Goal: Transaction & Acquisition: Purchase product/service

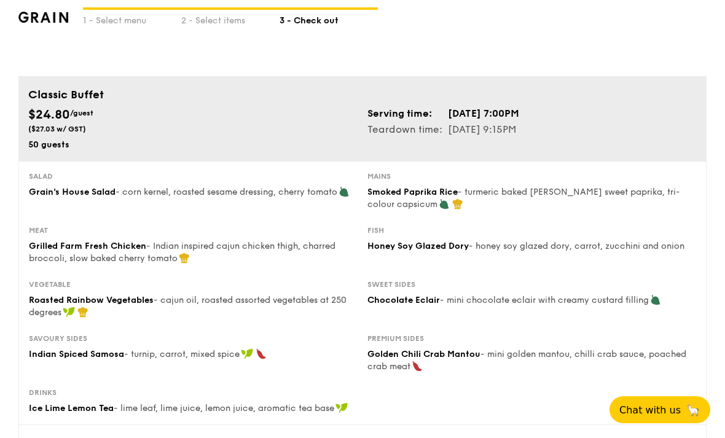
scroll to position [57, 0]
click at [224, 13] on div "2 - Select items" at bounding box center [230, 18] width 98 height 17
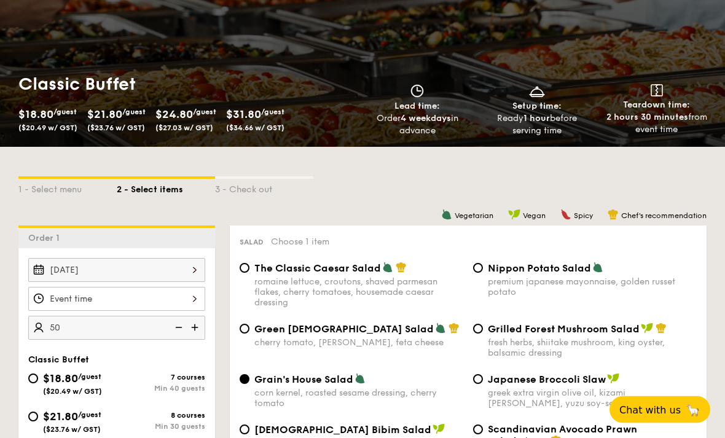
scroll to position [156, 0]
click at [111, 306] on div at bounding box center [116, 299] width 177 height 24
type input "40 guests"
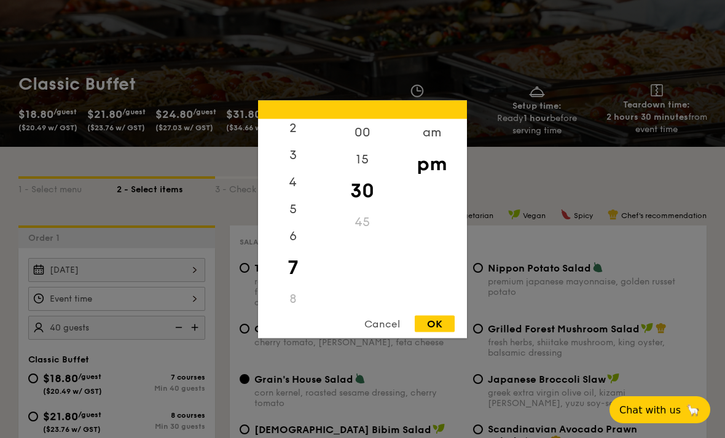
scroll to position [123, 0]
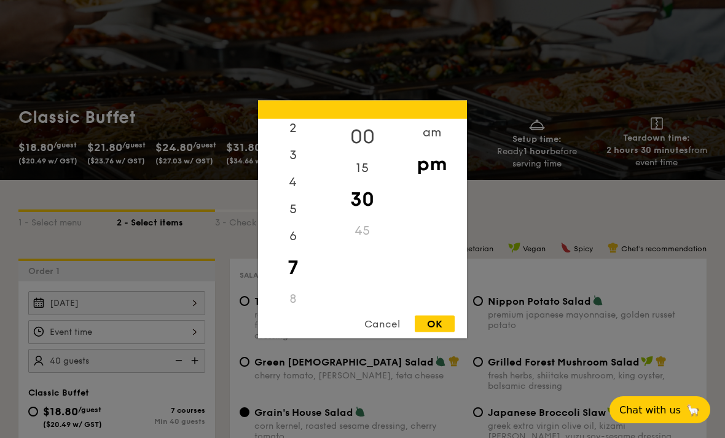
click at [373, 148] on div "00" at bounding box center [362, 137] width 69 height 36
click at [443, 332] on div "OK" at bounding box center [435, 323] width 40 height 17
type input "7:00PM"
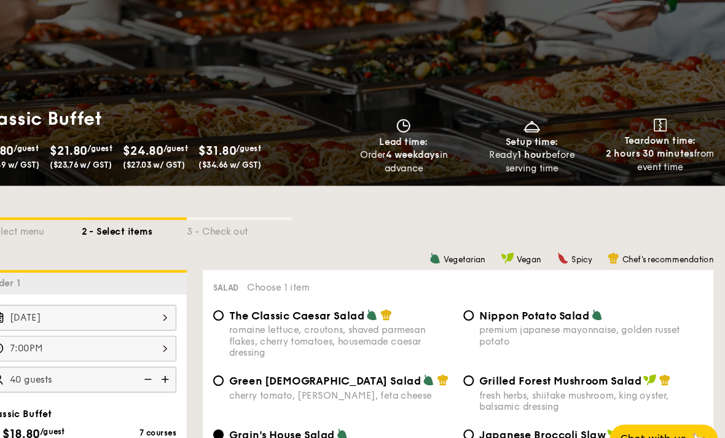
scroll to position [129, 0]
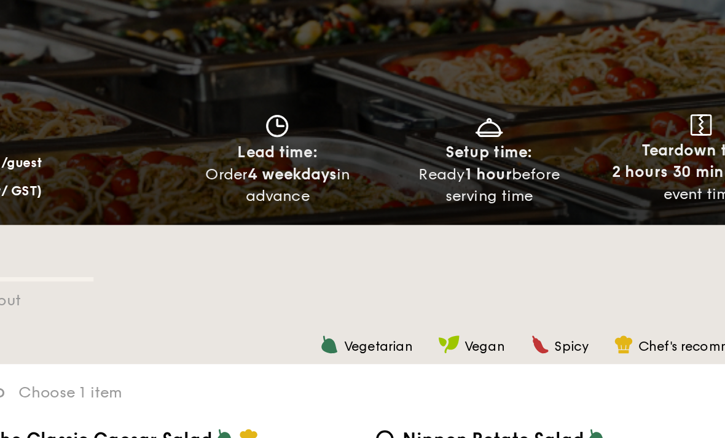
click at [524, 140] on strong "1 hour" at bounding box center [537, 145] width 26 height 10
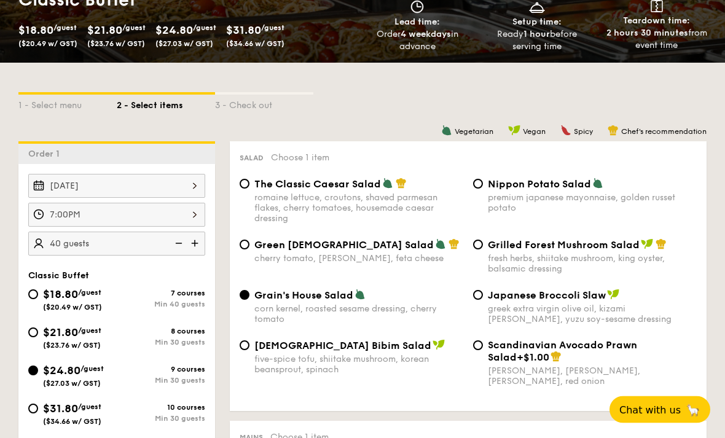
scroll to position [252, 0]
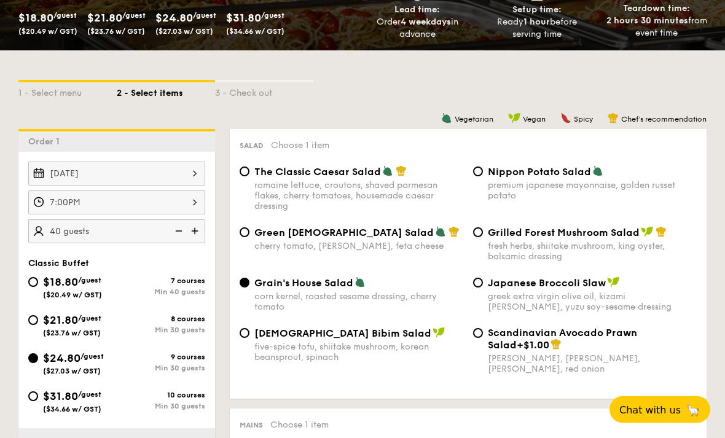
click at [185, 202] on div "7:00PM" at bounding box center [116, 203] width 177 height 24
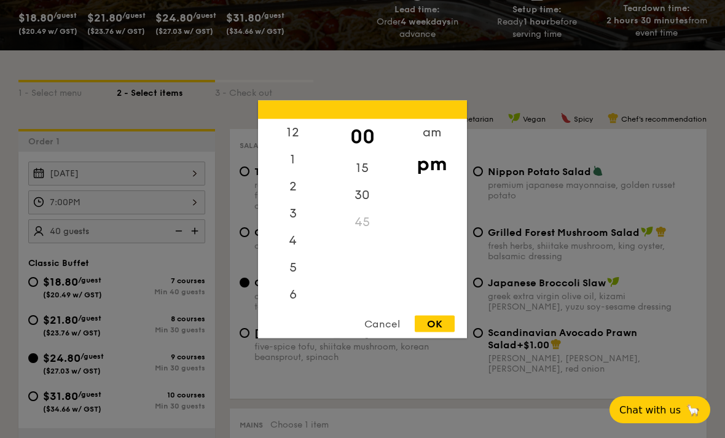
scroll to position [58, 0]
click at [385, 332] on div "Cancel" at bounding box center [382, 323] width 60 height 17
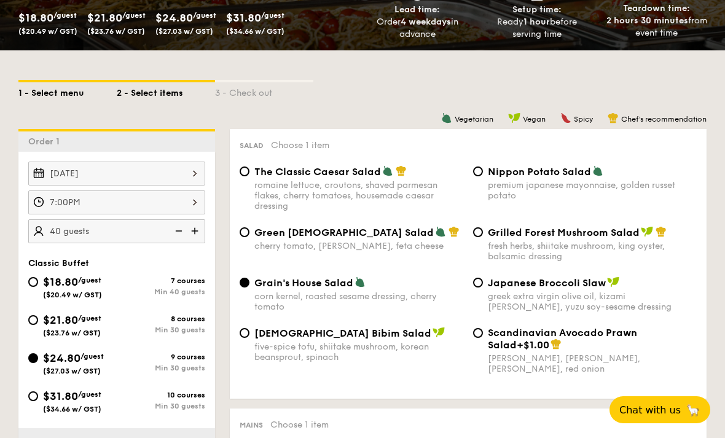
click at [62, 97] on div "1 - Select menu" at bounding box center [67, 90] width 98 height 17
select select
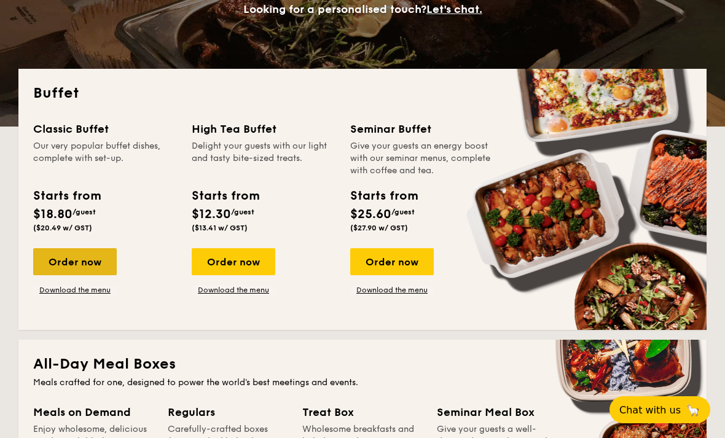
click at [81, 261] on div "Order now" at bounding box center [75, 261] width 84 height 27
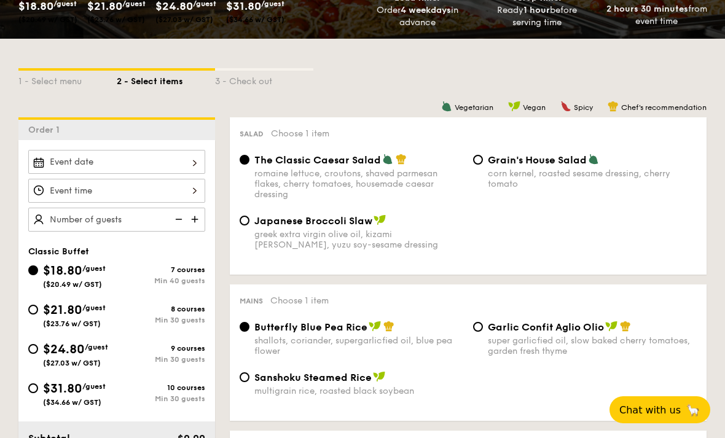
scroll to position [269, 0]
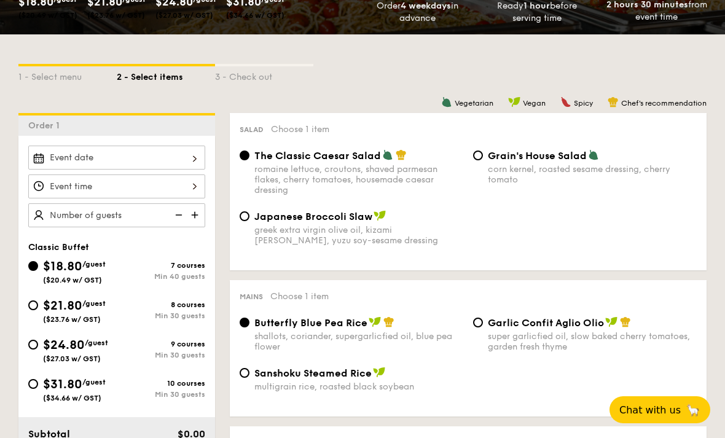
click at [169, 161] on div at bounding box center [116, 158] width 177 height 24
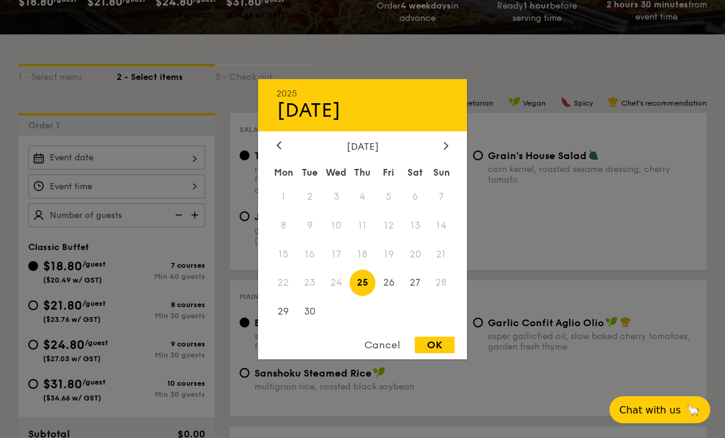
click at [445, 175] on div "September 2025 Mon Tue Wed Thu Fri Sat Sun 1 2 3 4 5 6 7 8 9 10 11 12 13 14 15 …" at bounding box center [362, 233] width 209 height 187
click at [457, 152] on div "September 2025" at bounding box center [362, 146] width 209 height 12
click at [448, 149] on icon at bounding box center [446, 145] width 5 height 8
click at [437, 354] on div "OK" at bounding box center [435, 345] width 40 height 17
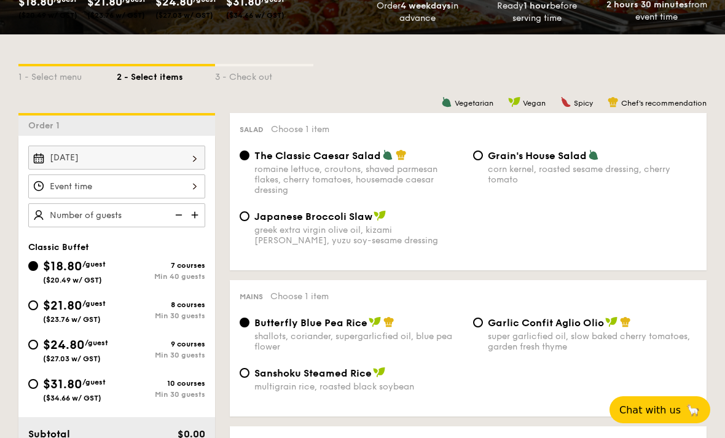
click at [59, 186] on div at bounding box center [116, 187] width 177 height 24
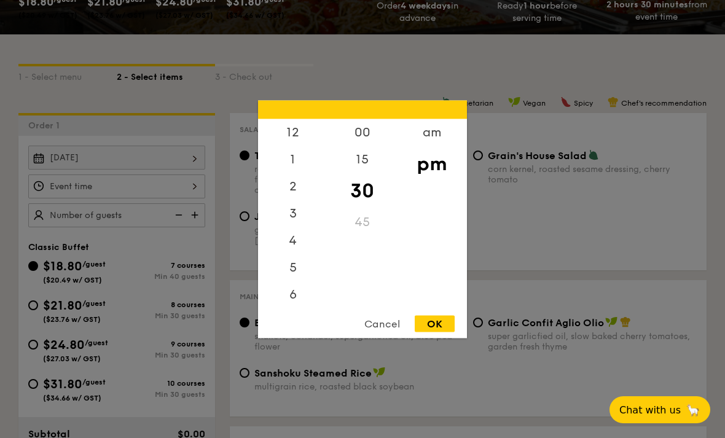
scroll to position [58, 0]
click at [60, 160] on div at bounding box center [362, 219] width 725 height 438
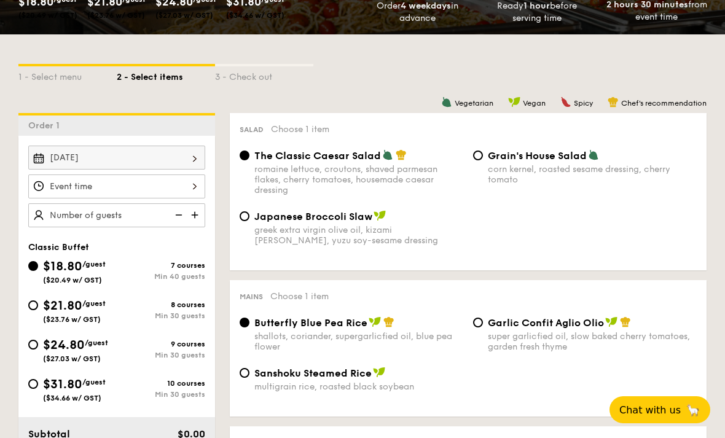
click at [82, 164] on div "Sep 25, 2025" at bounding box center [116, 158] width 177 height 24
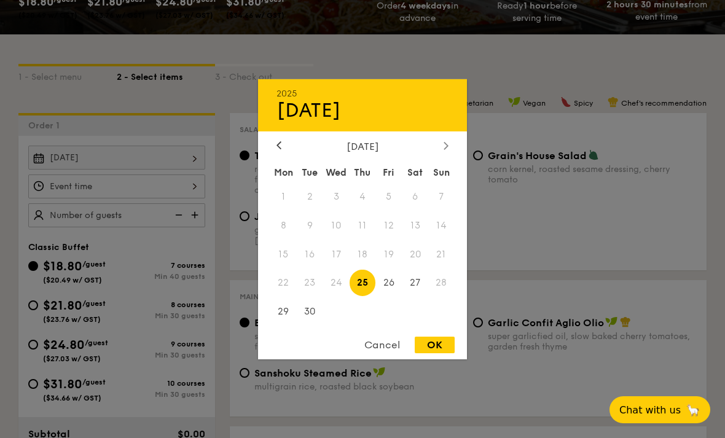
click at [451, 152] on div at bounding box center [446, 146] width 11 height 12
click at [387, 210] on span "3" at bounding box center [389, 196] width 26 height 26
click at [432, 354] on div "OK" at bounding box center [435, 345] width 40 height 17
type input "Oct 03, 2025"
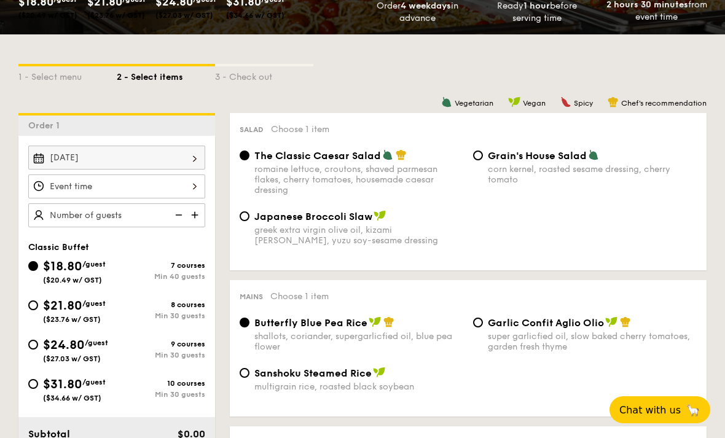
click at [62, 192] on div at bounding box center [116, 187] width 177 height 24
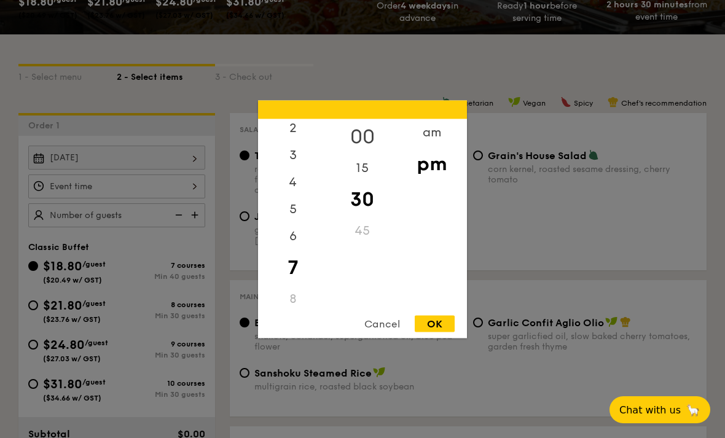
click at [357, 154] on div "00" at bounding box center [362, 137] width 69 height 36
click at [430, 332] on div "OK" at bounding box center [435, 323] width 40 height 17
type input "7:00PM"
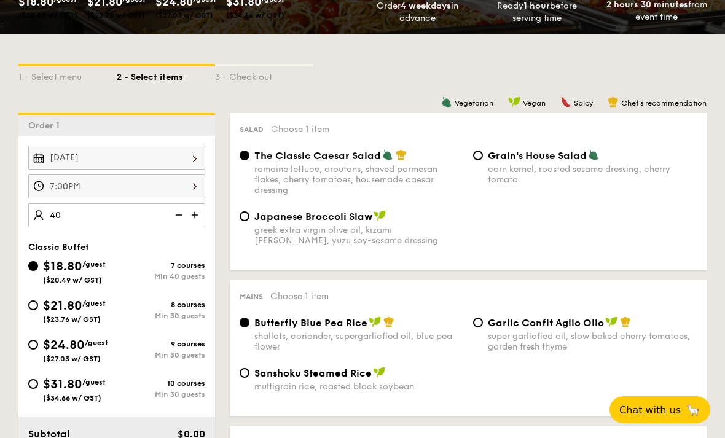
type input "40"
click at [47, 353] on span "$24.80" at bounding box center [64, 345] width 42 height 15
click at [38, 350] on input "$24.80 /guest ($27.03 w/ GST) 9 courses Min 30 guests" at bounding box center [33, 345] width 10 height 10
radio input "true"
type input "40 guests"
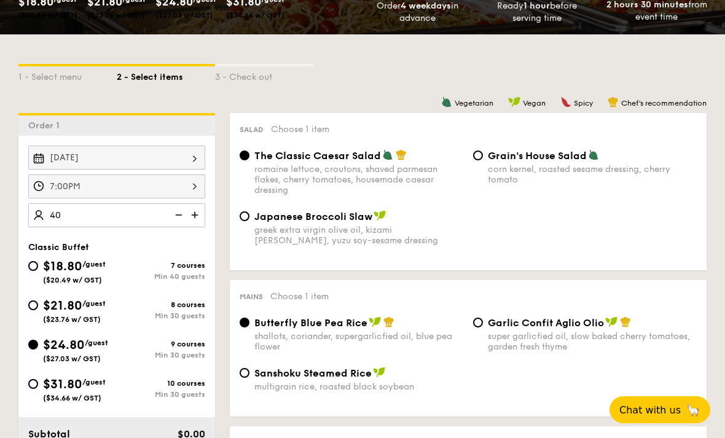
radio input "true"
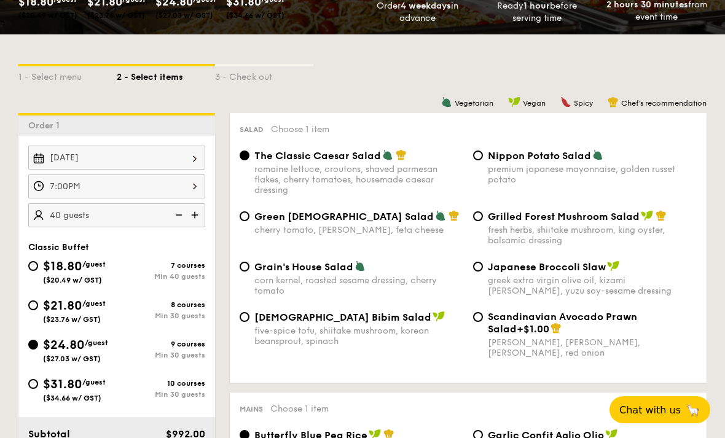
click at [373, 280] on div "corn kernel, roasted sesame dressing, cherry tomato" at bounding box center [359, 285] width 209 height 21
click at [250, 272] on input "Grain's House Salad corn kernel, roasted sesame dressing, cherry tomato" at bounding box center [245, 267] width 10 height 10
radio input "true"
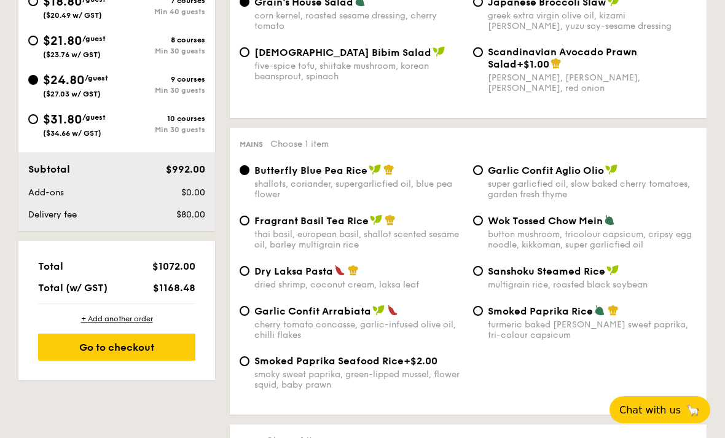
click at [513, 331] on div "turmeric baked rice, smokey sweet paprika, tri-colour capsicum" at bounding box center [592, 330] width 209 height 21
click at [483, 316] on input "Smoked Paprika Rice turmeric baked rice, smokey sweet paprika, tri-colour capsi…" at bounding box center [478, 311] width 10 height 10
radio input "true"
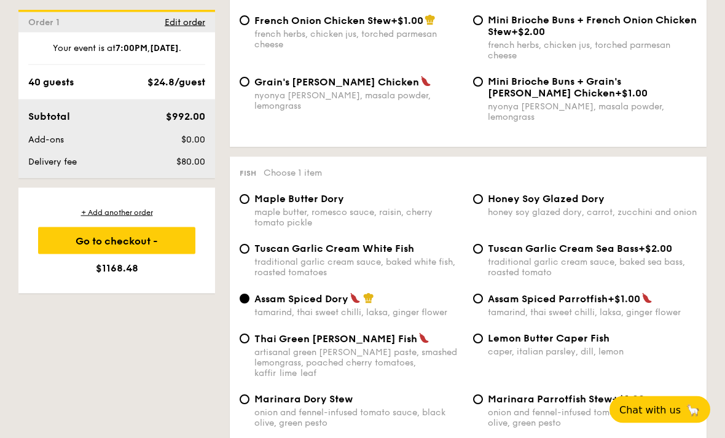
scroll to position [1132, 0]
click at [584, 205] on span "Honey Soy Glazed Dory" at bounding box center [546, 199] width 117 height 12
click at [483, 204] on input "Honey Soy Glazed Dory honey soy glazed dory, carrot, zucchini and onion" at bounding box center [478, 199] width 10 height 10
radio input "true"
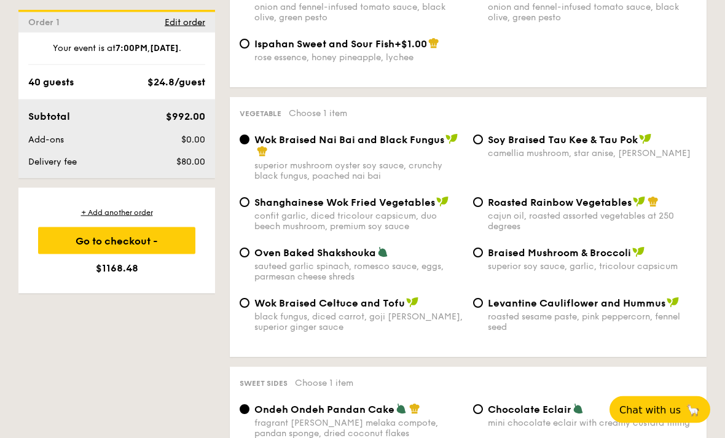
scroll to position [1538, 0]
click at [578, 208] on span "Roasted Rainbow Vegetables" at bounding box center [560, 203] width 144 height 12
click at [483, 207] on input "Roasted Rainbow Vegetables cajun oil, roasted assorted vegetables at 250 degrees" at bounding box center [478, 202] width 10 height 10
radio input "true"
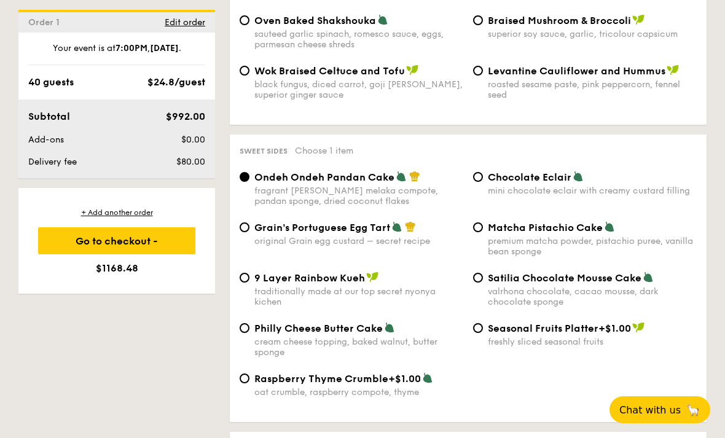
click at [559, 196] on div "mini chocolate eclair with creamy custard filling" at bounding box center [592, 191] width 209 height 10
click at [483, 182] on input "Chocolate Eclair mini chocolate eclair with creamy custard filling" at bounding box center [478, 177] width 10 height 10
radio input "true"
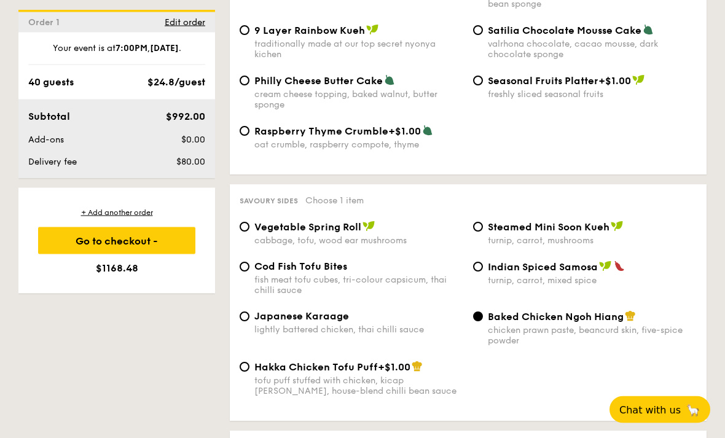
scroll to position [2021, 0]
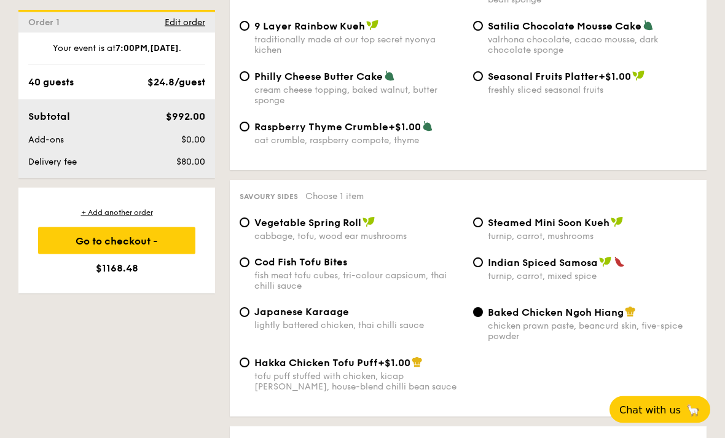
click at [532, 282] on div "turnip, carrot, mixed spice" at bounding box center [592, 277] width 209 height 10
click at [483, 268] on input "Indian Spiced Samosa turnip, carrot, mixed spice" at bounding box center [478, 263] width 10 height 10
radio input "true"
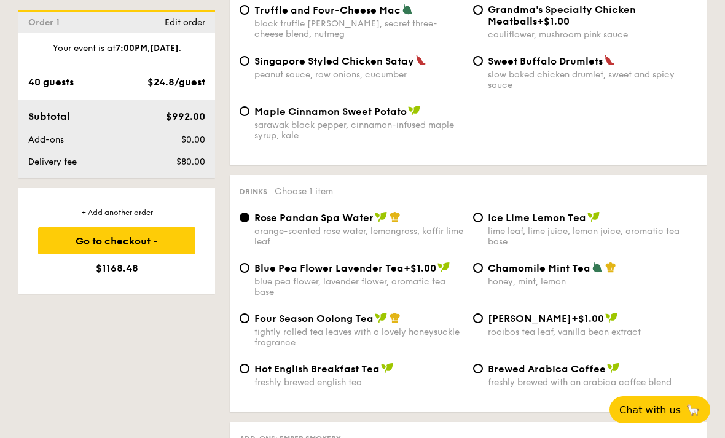
scroll to position [2532, 0]
click at [547, 247] on div "lime leaf, lime juice, lemon juice, aromatic tea base" at bounding box center [592, 236] width 209 height 21
click at [483, 223] on input "Ice Lime Lemon Tea lime leaf, lime juice, lemon juice, aromatic tea base" at bounding box center [478, 218] width 10 height 10
radio input "true"
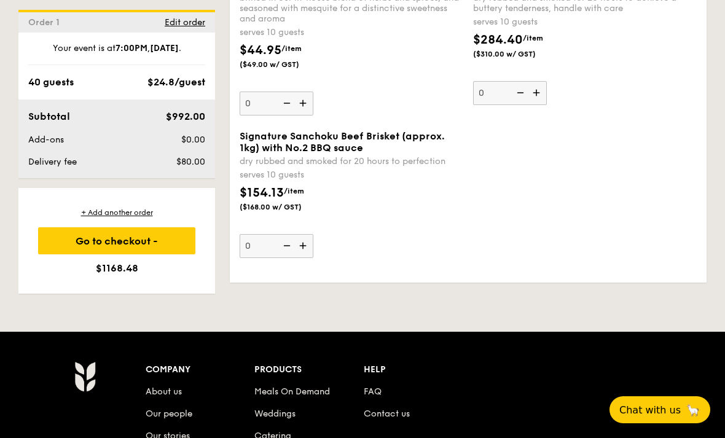
scroll to position [3085, 0]
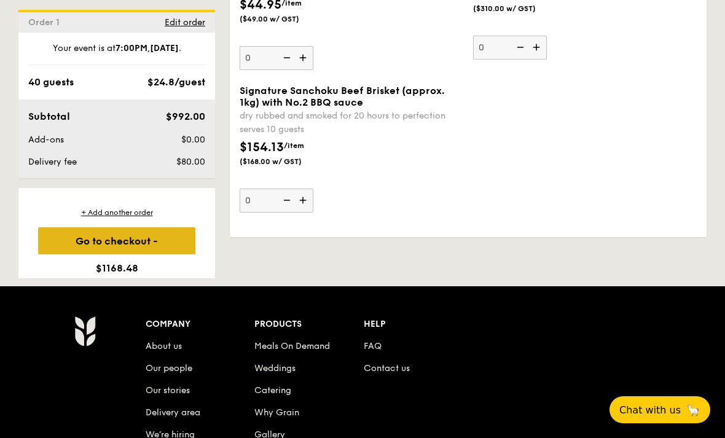
click at [173, 233] on div "Go to checkout - $1168.48" at bounding box center [116, 240] width 157 height 27
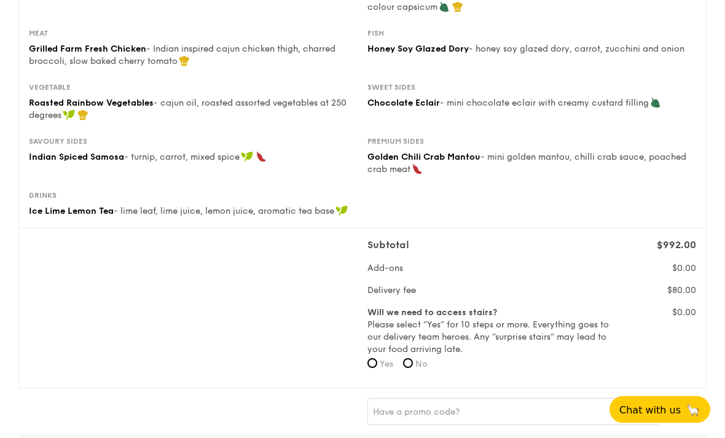
scroll to position [266, 0]
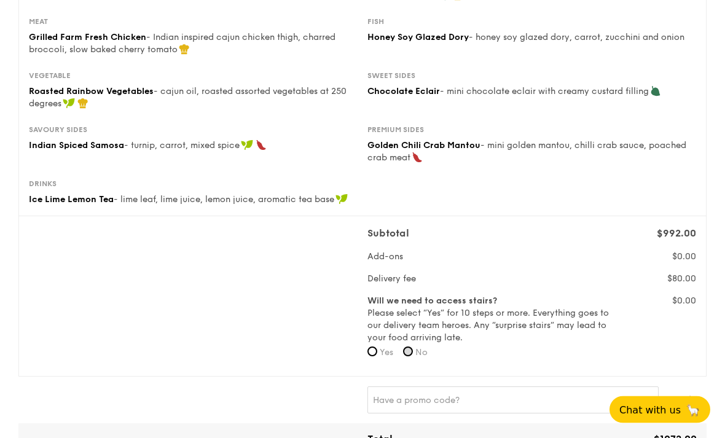
click at [413, 349] on input "No" at bounding box center [408, 352] width 10 height 10
radio input "true"
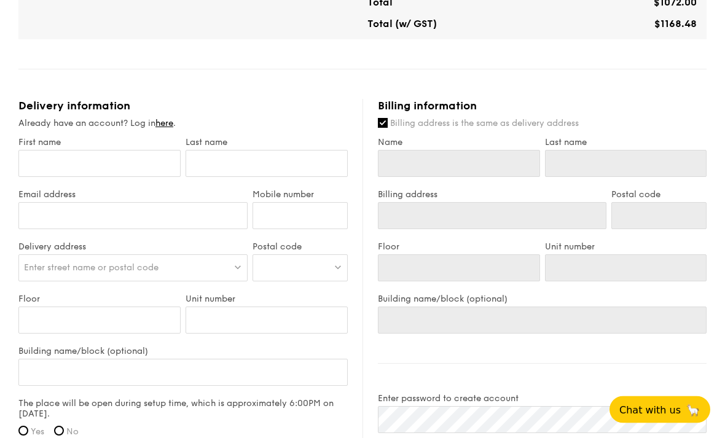
scroll to position [703, 0]
click at [41, 168] on input "First name" at bounding box center [99, 164] width 162 height 27
type input "K"
type input "Ka"
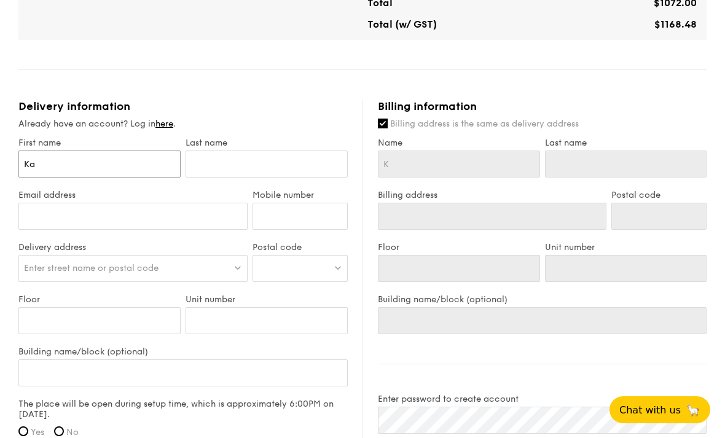
type input "Ka"
type input "Kai"
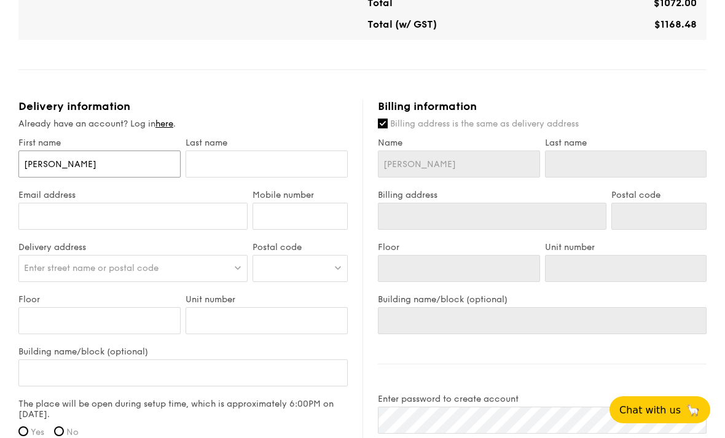
type input "Kai E"
type input "Kai En"
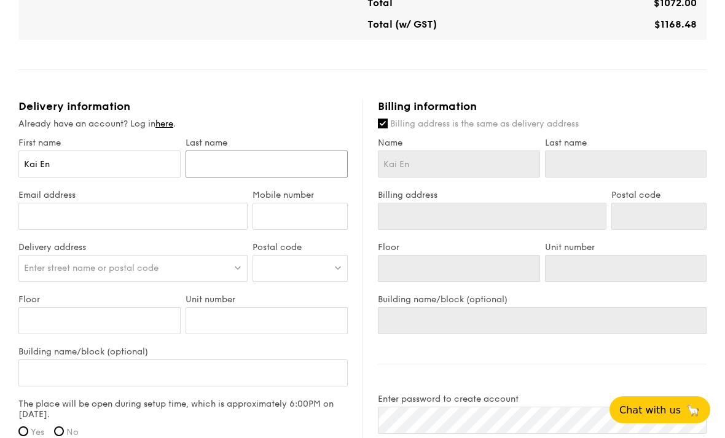
type input "T"
type input "Te"
type input "Teo"
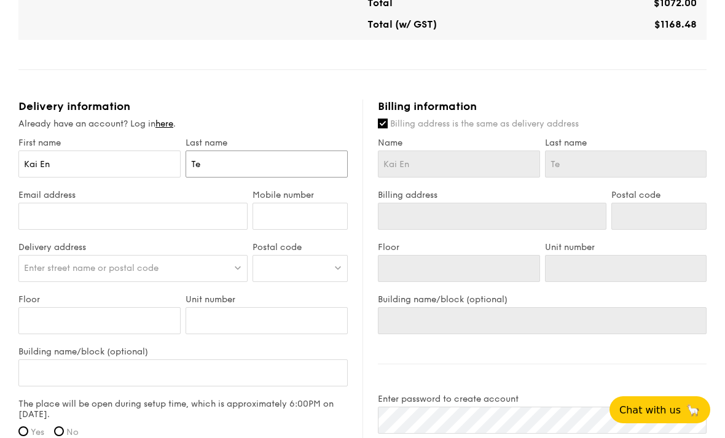
type input "Teo"
click at [66, 230] on input "Email address" at bounding box center [132, 216] width 229 height 27
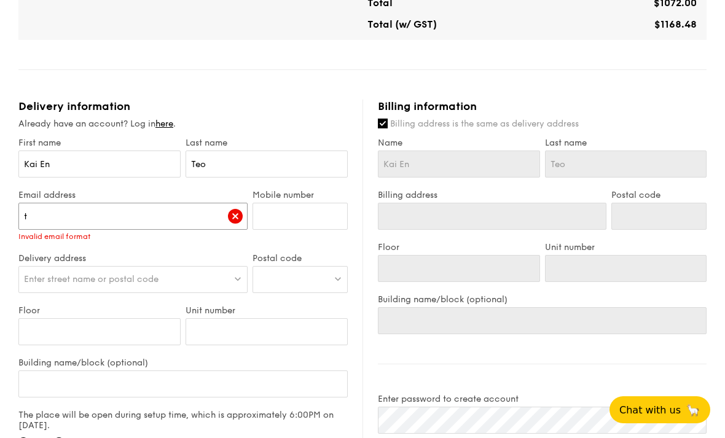
type input "te"
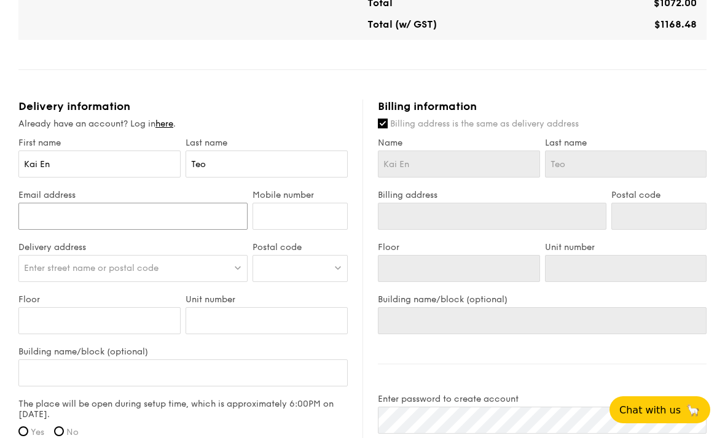
type input "teo.kaien1@gmail.com"
type input "97496144"
click at [73, 280] on div "Enter street name or postal code" at bounding box center [132, 268] width 229 height 27
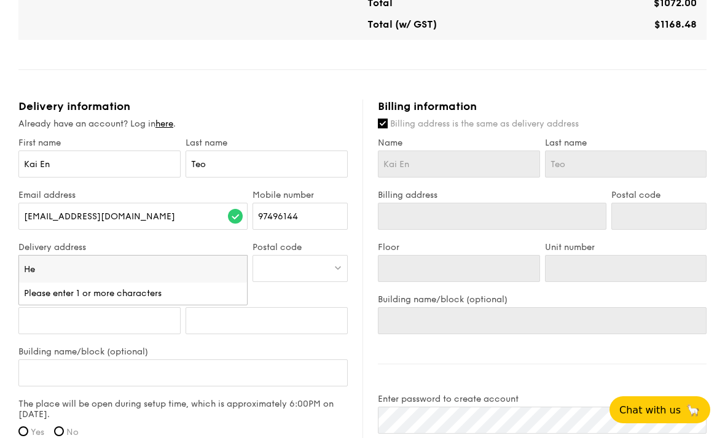
type input "H"
type input "576a Serangoon ro"
click at [53, 299] on div "576A Serangoon Road" at bounding box center [106, 294] width 164 height 12
type input "576A Serangoon Road"
type input "218190"
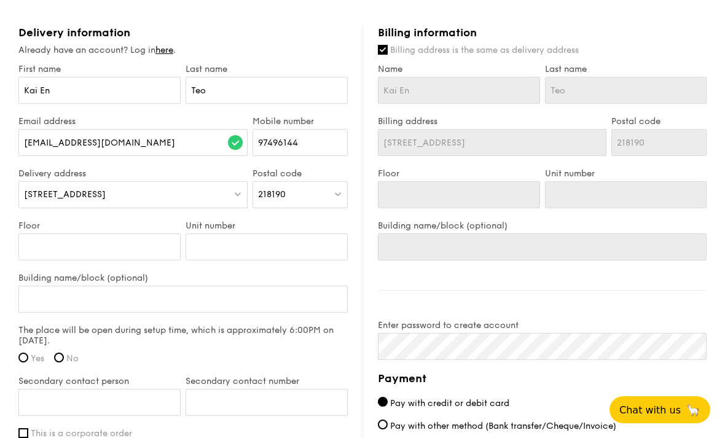
scroll to position [778, 0]
click at [140, 249] on input "Floor" at bounding box center [99, 245] width 162 height 27
type input "5"
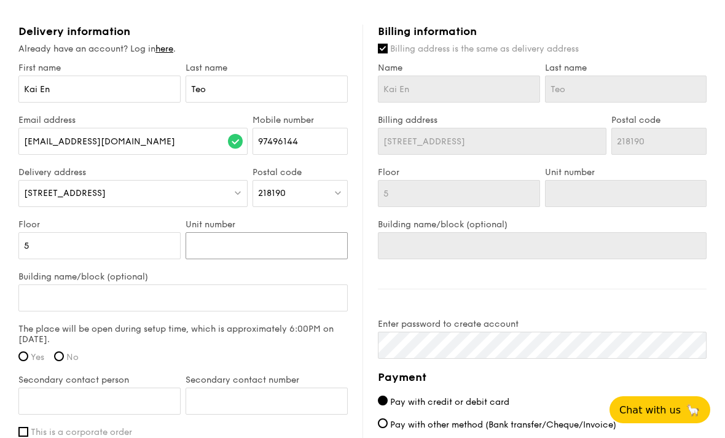
click at [197, 246] on input "Unit number" at bounding box center [267, 245] width 162 height 27
type input "5"
type input "57"
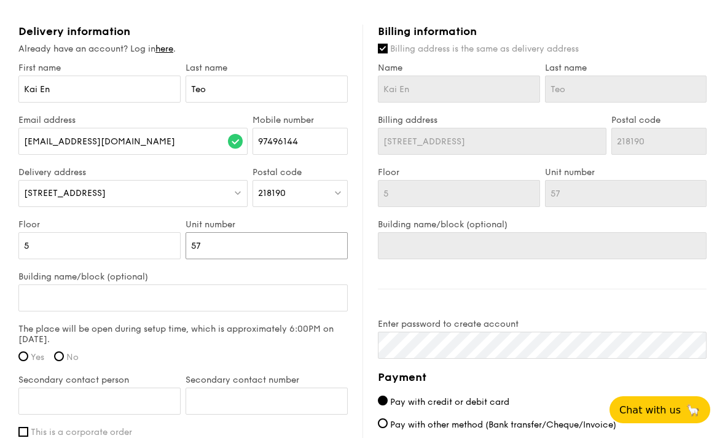
type input "576"
type input "576A"
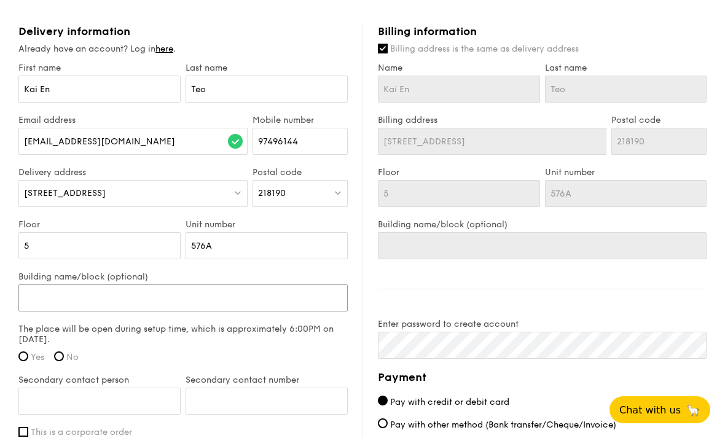
click at [57, 298] on input "Building name/block (optional)" at bounding box center [183, 298] width 330 height 27
type input "H"
type input "He"
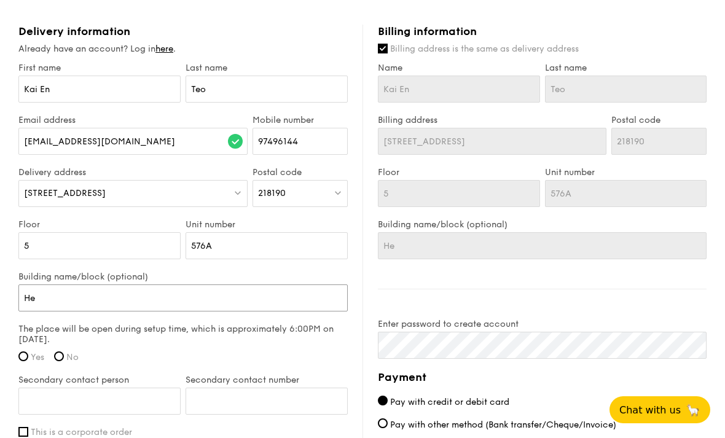
type input "Her"
type input "Here"
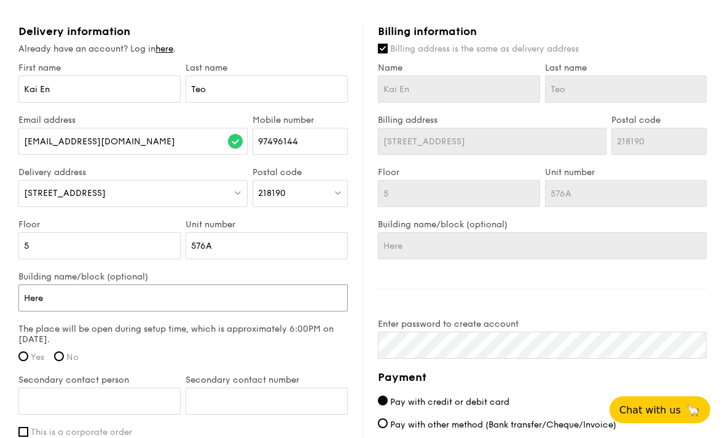
type input "Here"
type input "Here @"
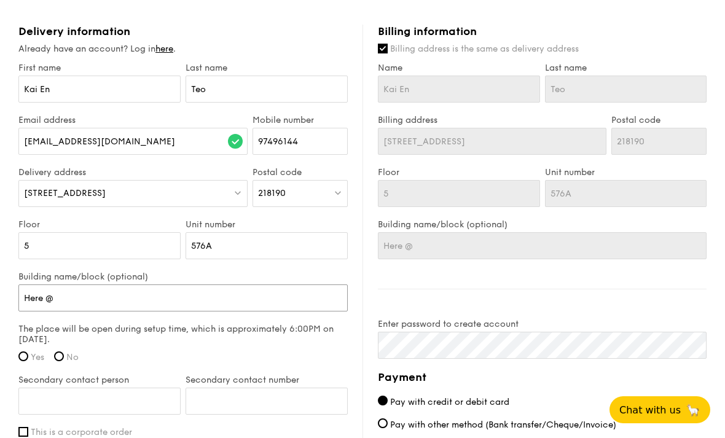
type input "Here @ F"
type input "Here @ Fa"
type input "Here @ Far"
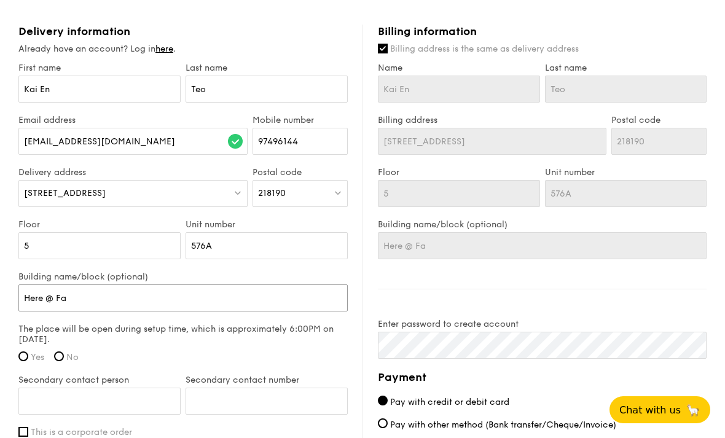
type input "Here @ Far"
type input "Here @ Farr"
type input "Here @ Farre"
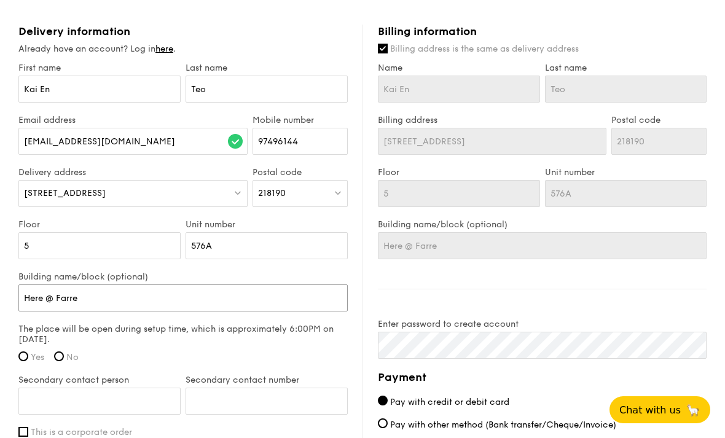
type input "Here @ Farrer"
type input "Here @ Farrer P"
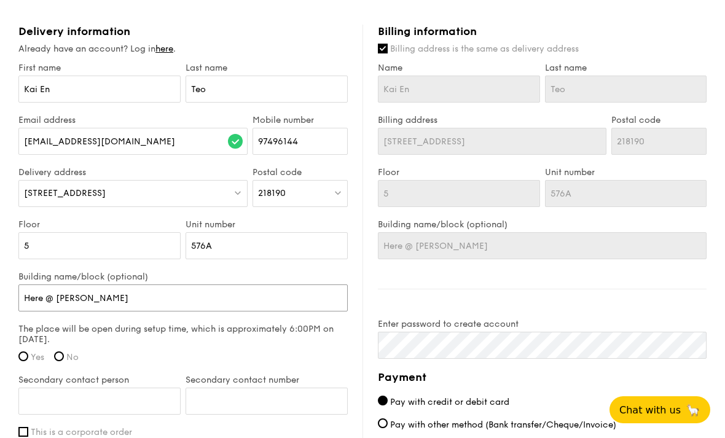
type input "Here @ Farrer P"
type input "Here @ Farrer Pa"
type input "Here @ Farrer Par"
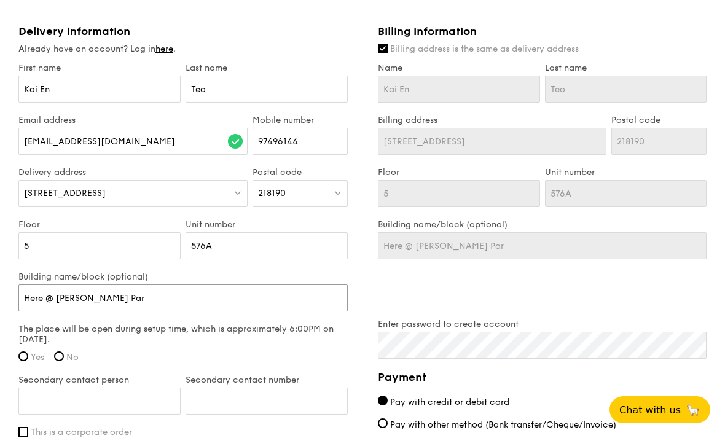
type input "Here @ Farrer Park"
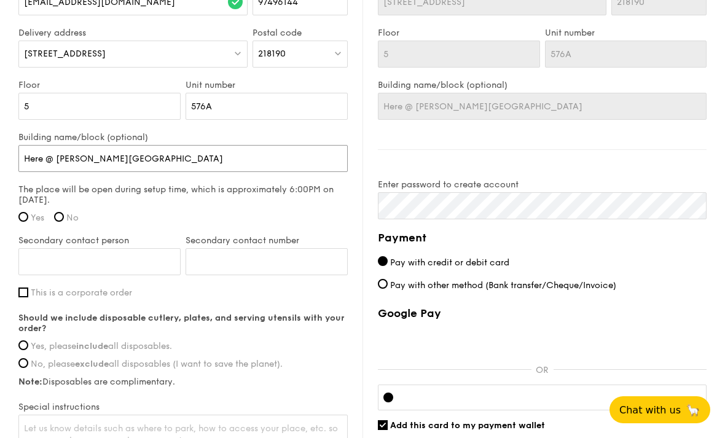
scroll to position [918, 0]
type input "Here @ Farrer Park"
click at [23, 219] on input "Yes" at bounding box center [23, 216] width 10 height 10
radio input "true"
click at [34, 264] on input "Secondary contact person" at bounding box center [99, 261] width 162 height 27
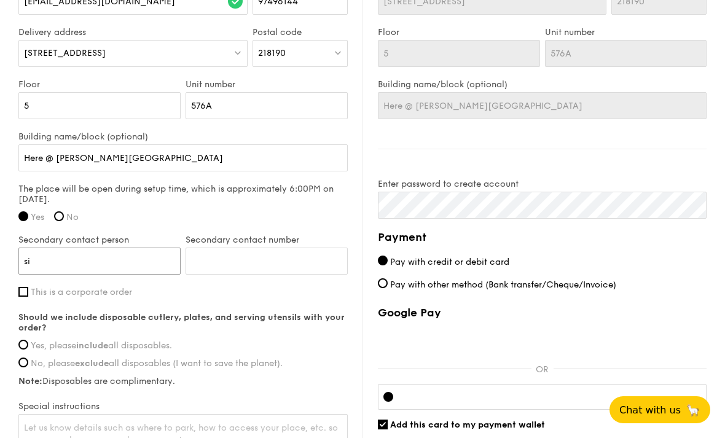
type input "s"
type input "Siew Chin"
type input "98338637"
click at [160, 351] on span "Yes, please include all disposables." at bounding box center [101, 346] width 141 height 10
click at [28, 350] on input "Yes, please include all disposables." at bounding box center [23, 345] width 10 height 10
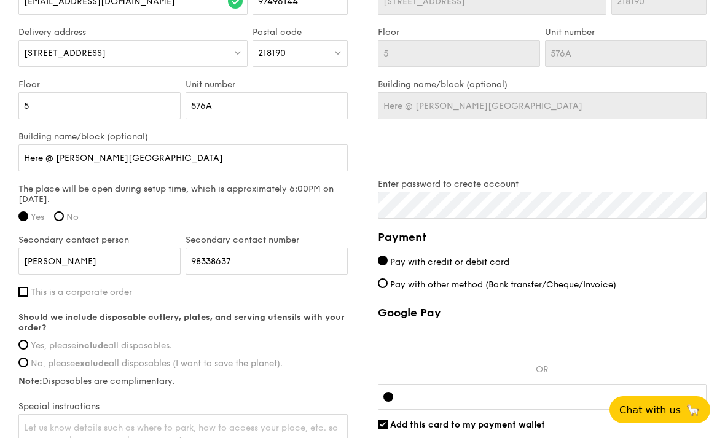
radio input "true"
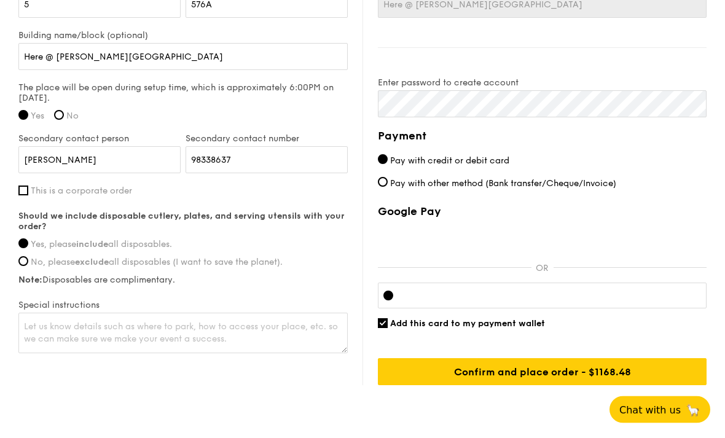
scroll to position [1019, 0]
click at [219, 346] on textarea at bounding box center [183, 333] width 330 height 41
paste textarea "https://wearehere.sg/"
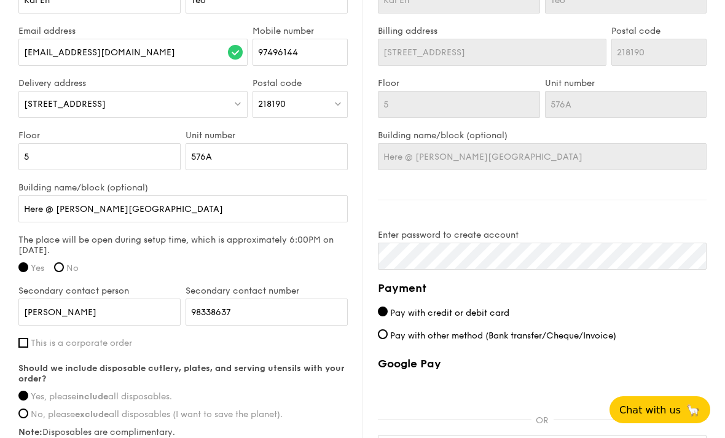
scroll to position [865, 0]
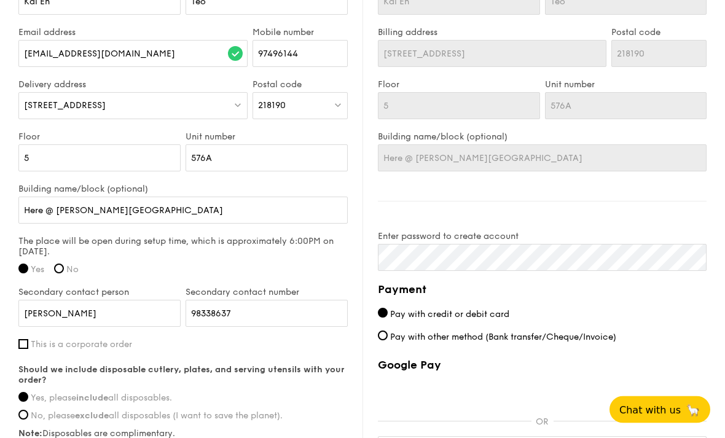
type textarea "This is the location: https://wearehere.sg/"
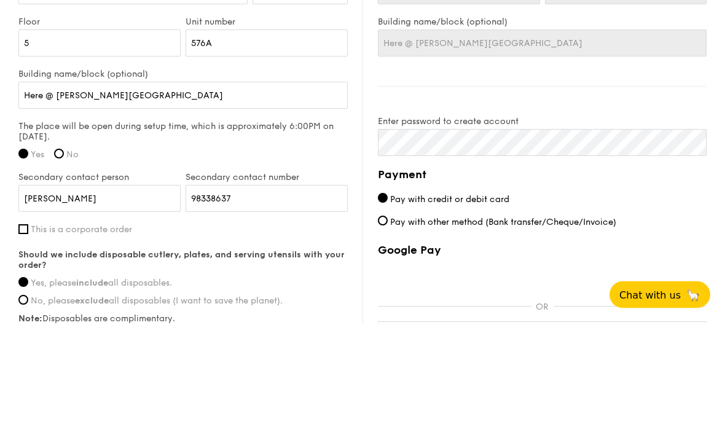
click at [330, 243] on div "First name Kai En Last name Teo Email address teo.kaien1@gmail.com Mobile numbe…" at bounding box center [183, 242] width 330 height 535
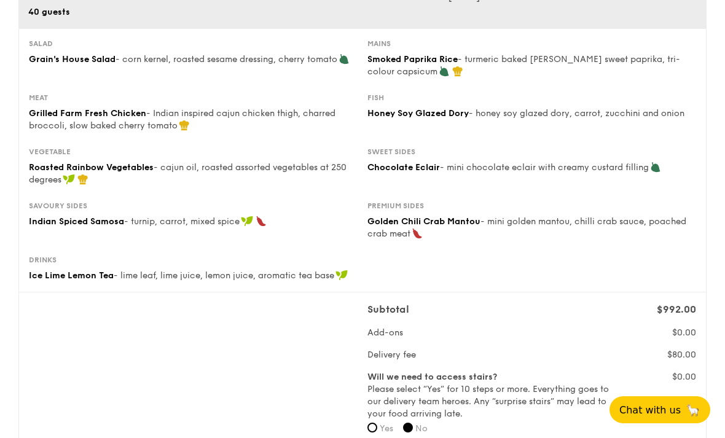
scroll to position [1067, 0]
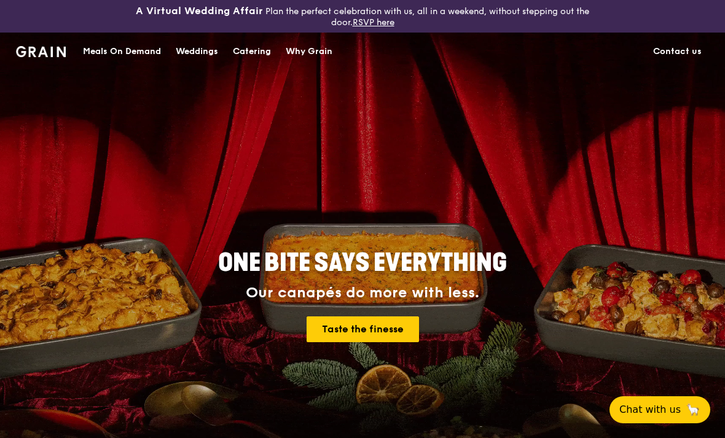
click at [254, 57] on div "Catering" at bounding box center [252, 51] width 38 height 37
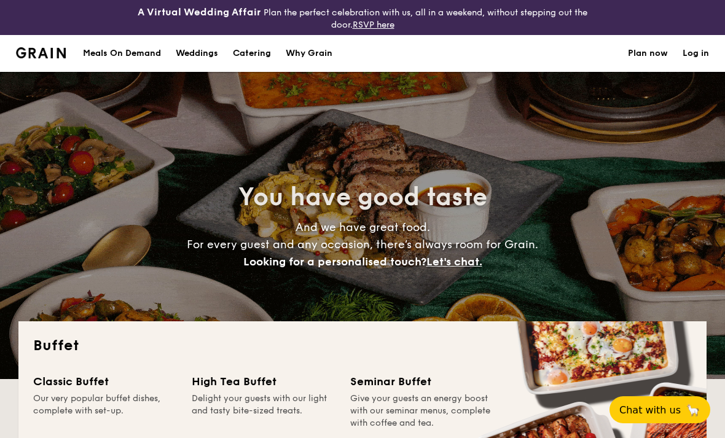
select select
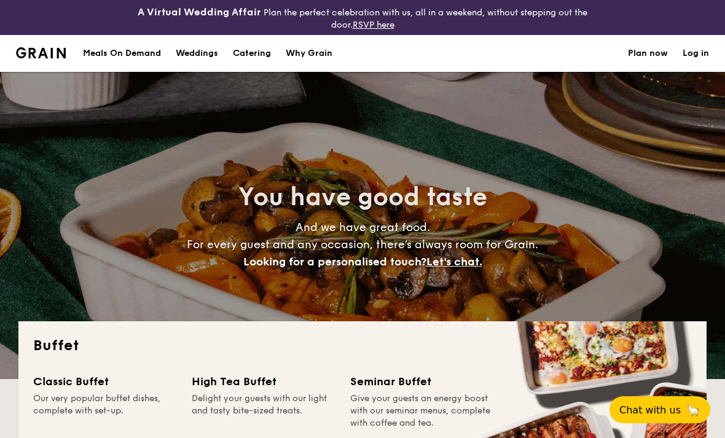
click at [245, 57] on h1 "Catering" at bounding box center [252, 53] width 38 height 37
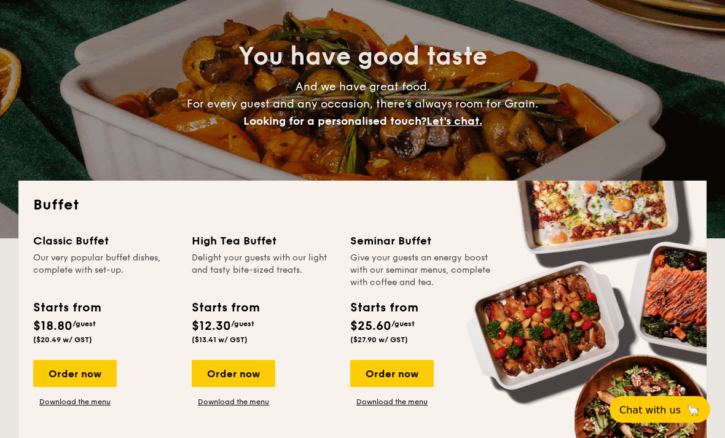
scroll to position [141, 0]
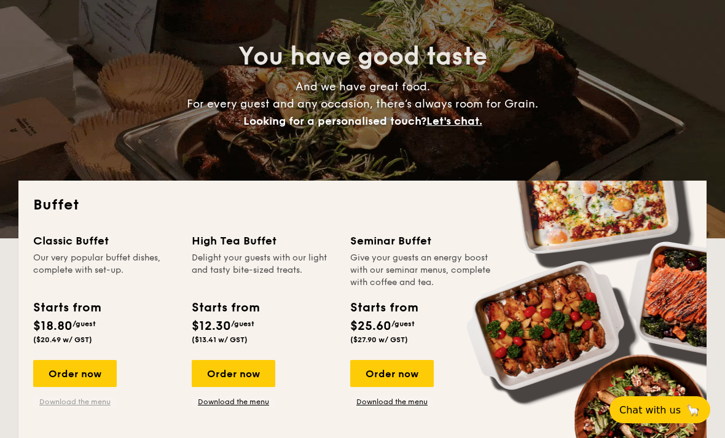
click at [65, 405] on link "Download the menu" at bounding box center [75, 402] width 84 height 10
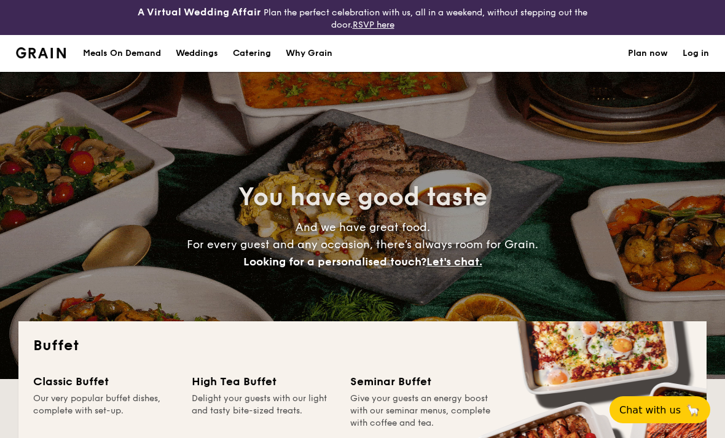
select select
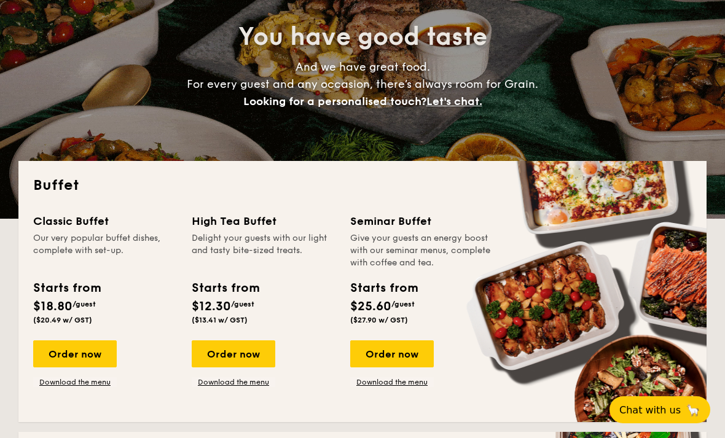
scroll to position [160, 0]
